Goal: Task Accomplishment & Management: Manage account settings

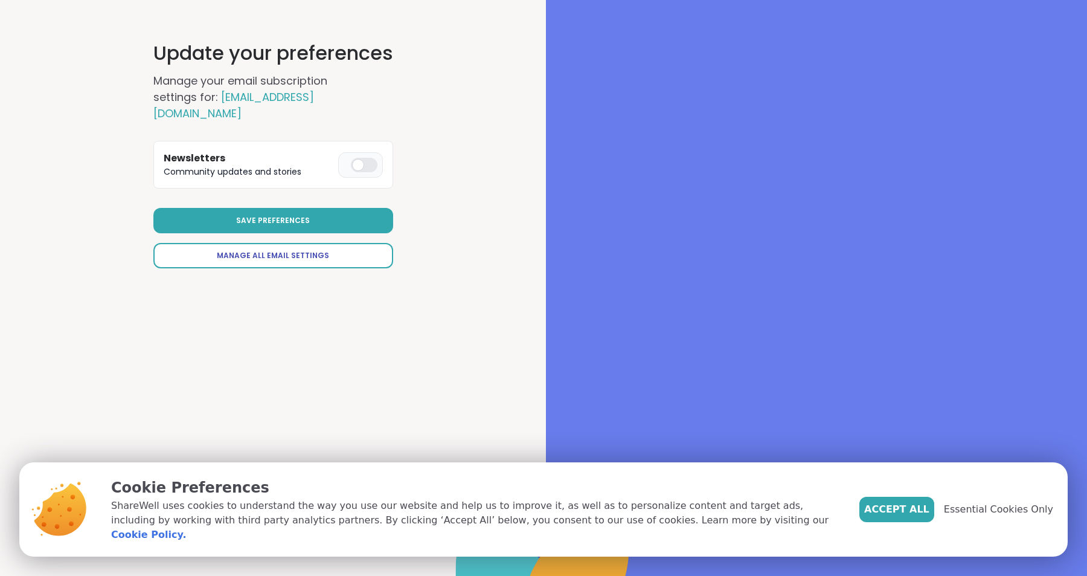
click at [336, 243] on link "Manage All Email Settings" at bounding box center [273, 255] width 240 height 25
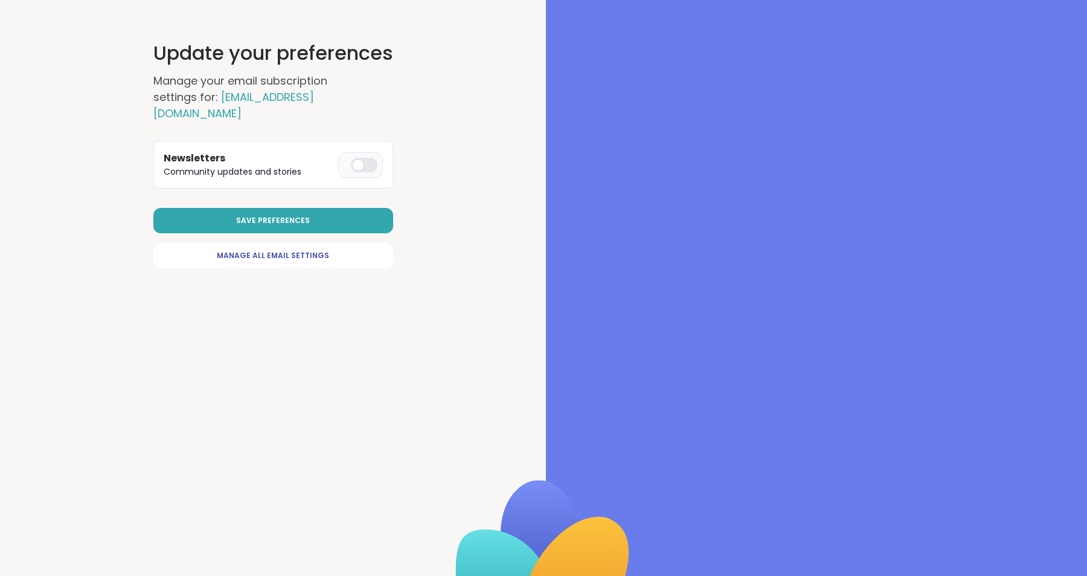
click at [372, 158] on div at bounding box center [364, 165] width 27 height 14
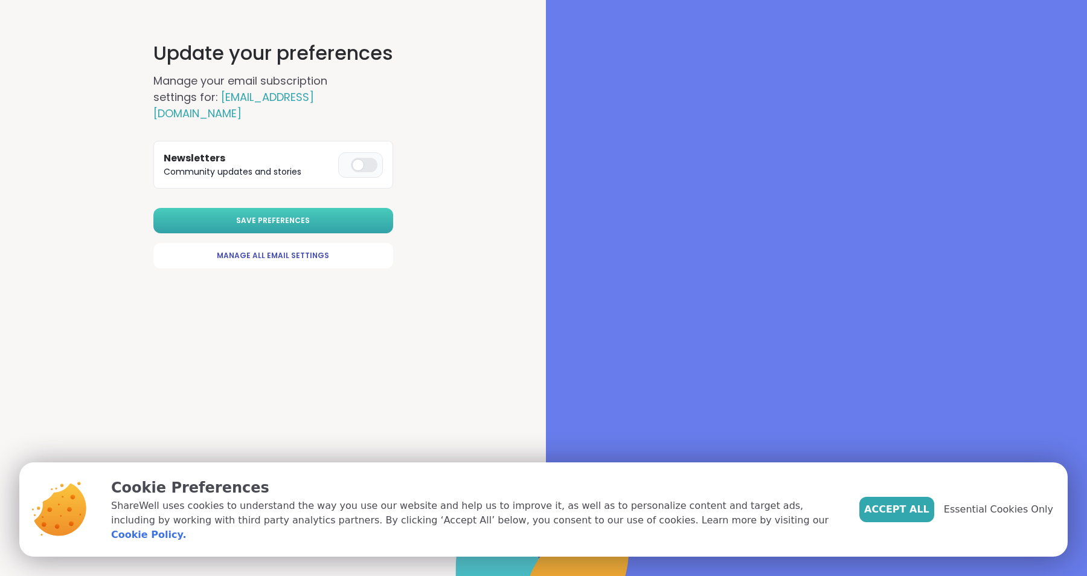
click at [352, 208] on button "Save Preferences" at bounding box center [273, 220] width 240 height 25
